Goal: Information Seeking & Learning: Learn about a topic

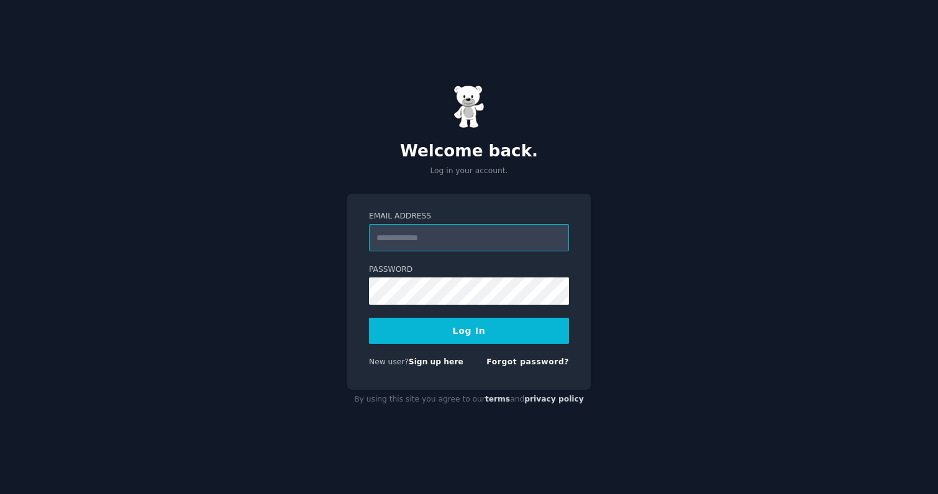
type input "**********"
click at [480, 332] on button "Log In" at bounding box center [469, 331] width 200 height 26
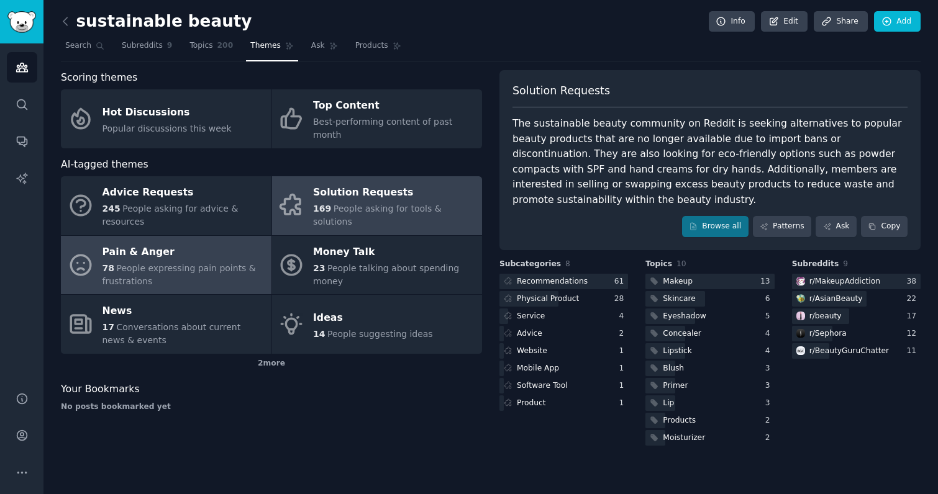
click at [190, 236] on link "Pain & Anger 78 People expressing pain points & frustrations" at bounding box center [166, 265] width 211 height 59
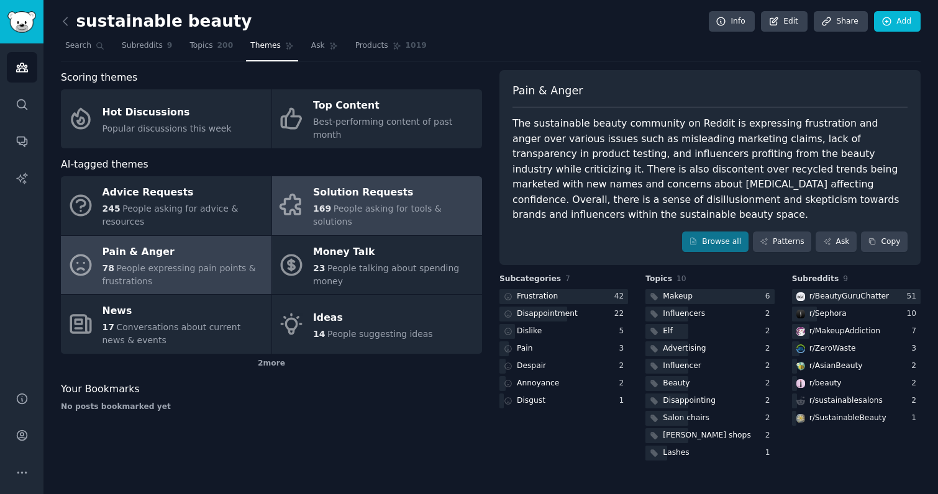
click at [318, 193] on div "Solution Requests" at bounding box center [394, 193] width 163 height 20
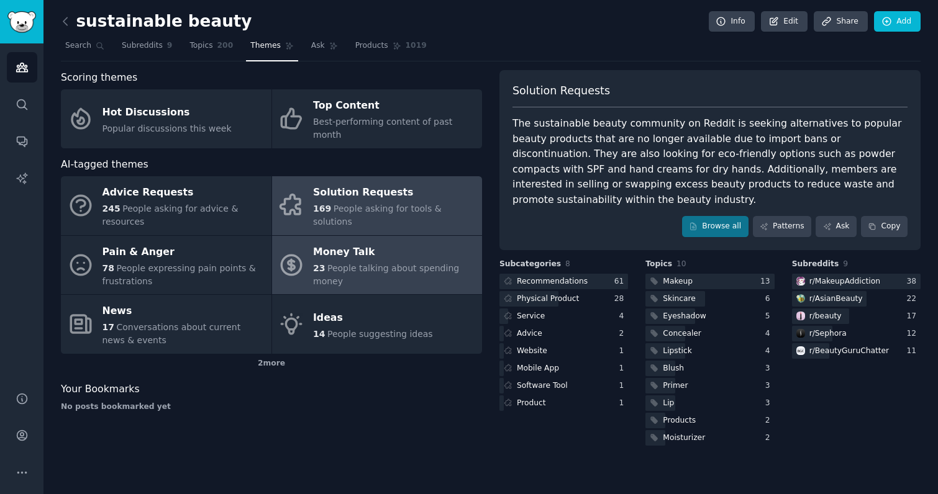
click at [346, 263] on span "People talking about spending money" at bounding box center [386, 274] width 146 height 23
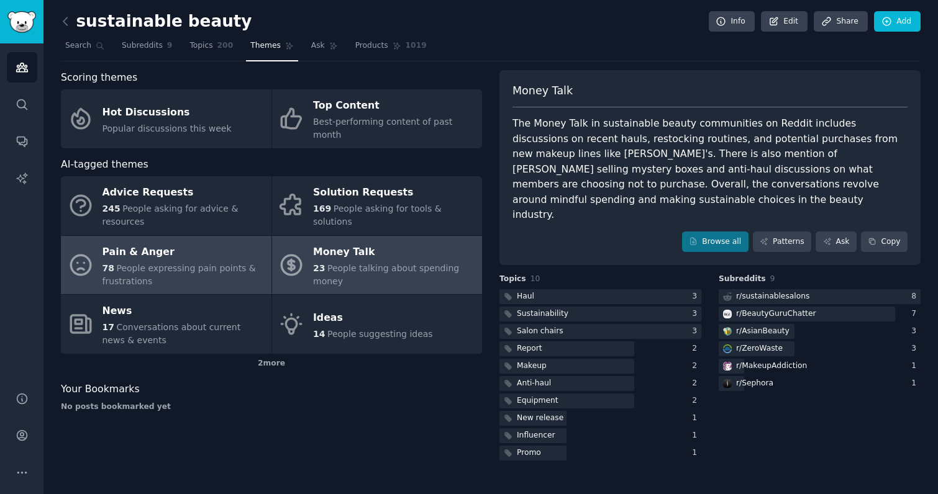
click at [133, 278] on link "Pain & Anger 78 People expressing pain points & frustrations" at bounding box center [166, 265] width 211 height 59
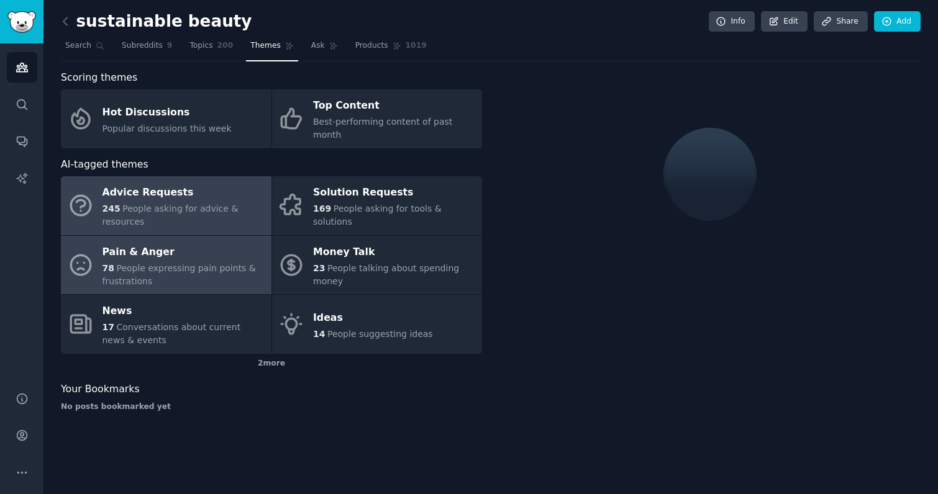
click at [145, 205] on div "245 People asking for advice & resources" at bounding box center [183, 215] width 163 height 26
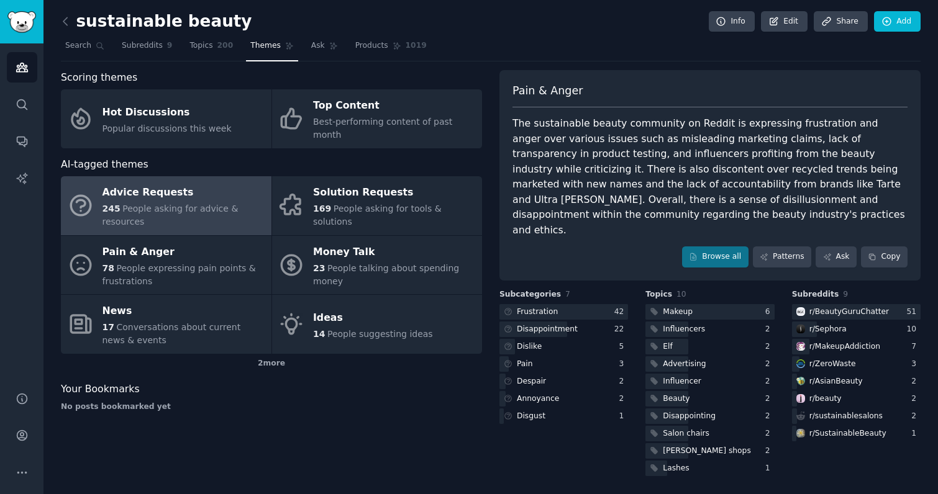
click at [145, 205] on div "245 People asking for advice & resources" at bounding box center [183, 215] width 163 height 26
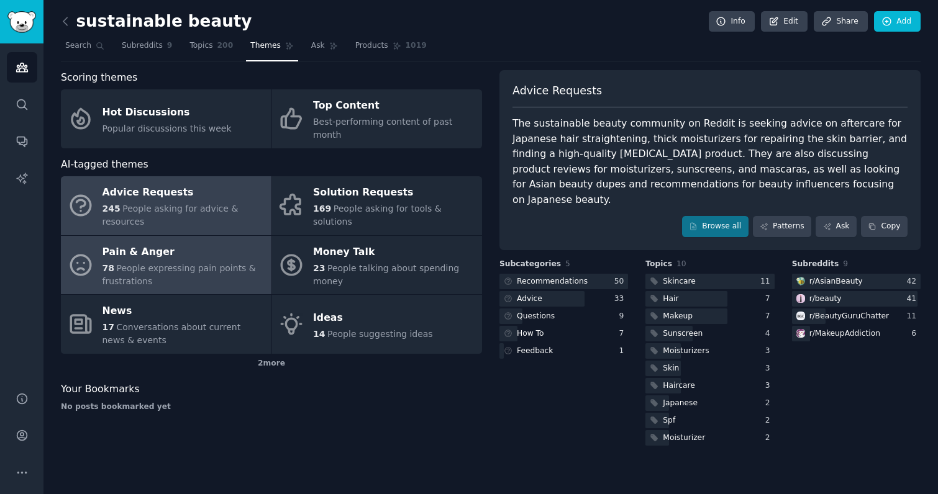
click at [182, 263] on div "78 People expressing pain points & frustrations" at bounding box center [183, 275] width 163 height 26
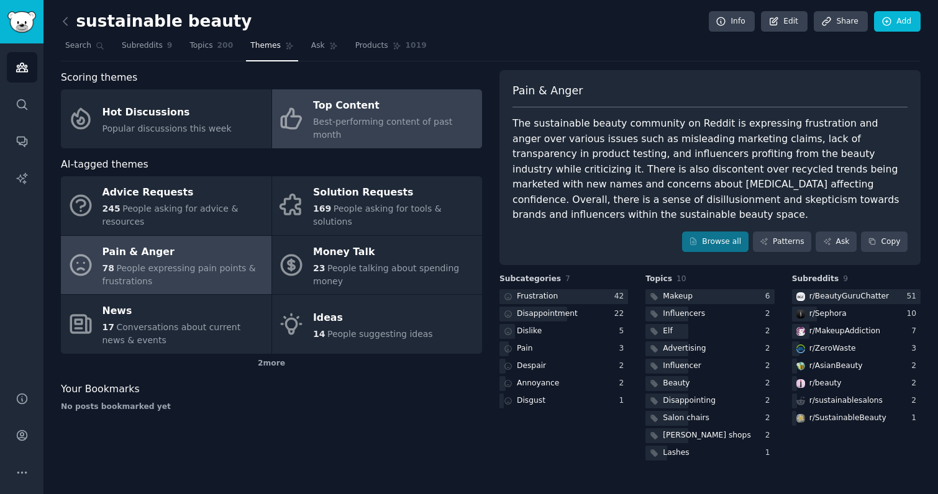
click at [335, 113] on div "Top Content" at bounding box center [394, 106] width 163 height 20
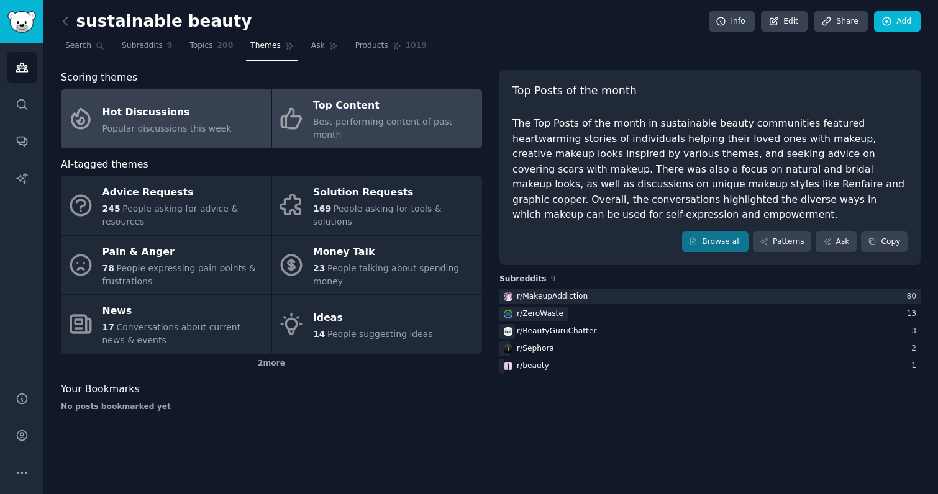
click at [204, 110] on div "Hot Discussions" at bounding box center [166, 112] width 129 height 20
